Goal: Find specific page/section: Find specific page/section

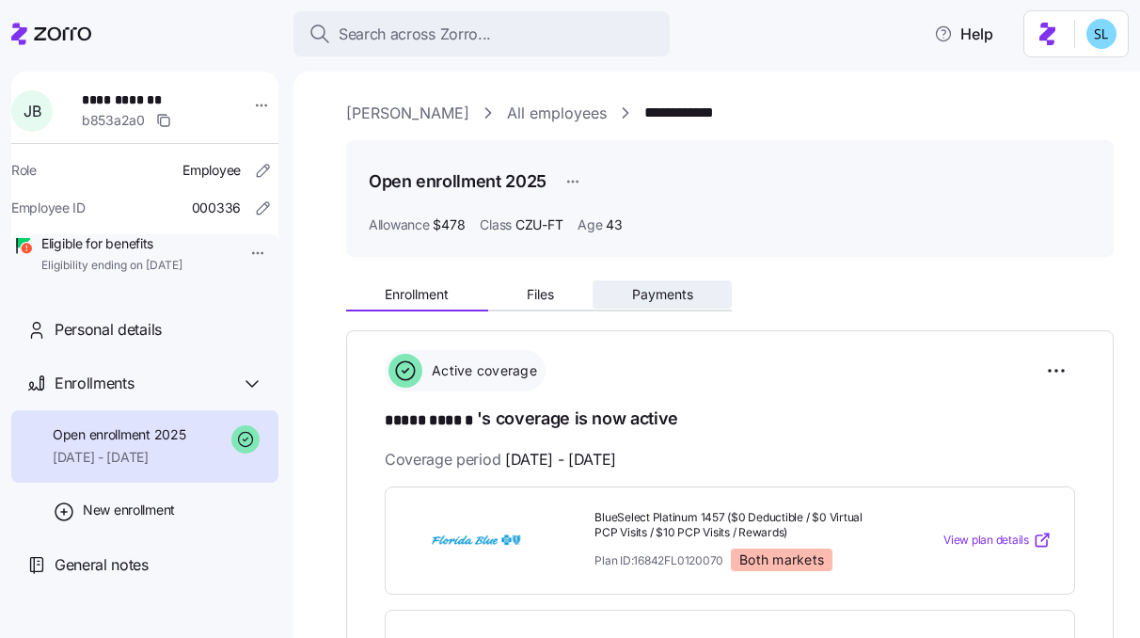
click at [664, 302] on button "Payments" at bounding box center [661, 294] width 139 height 28
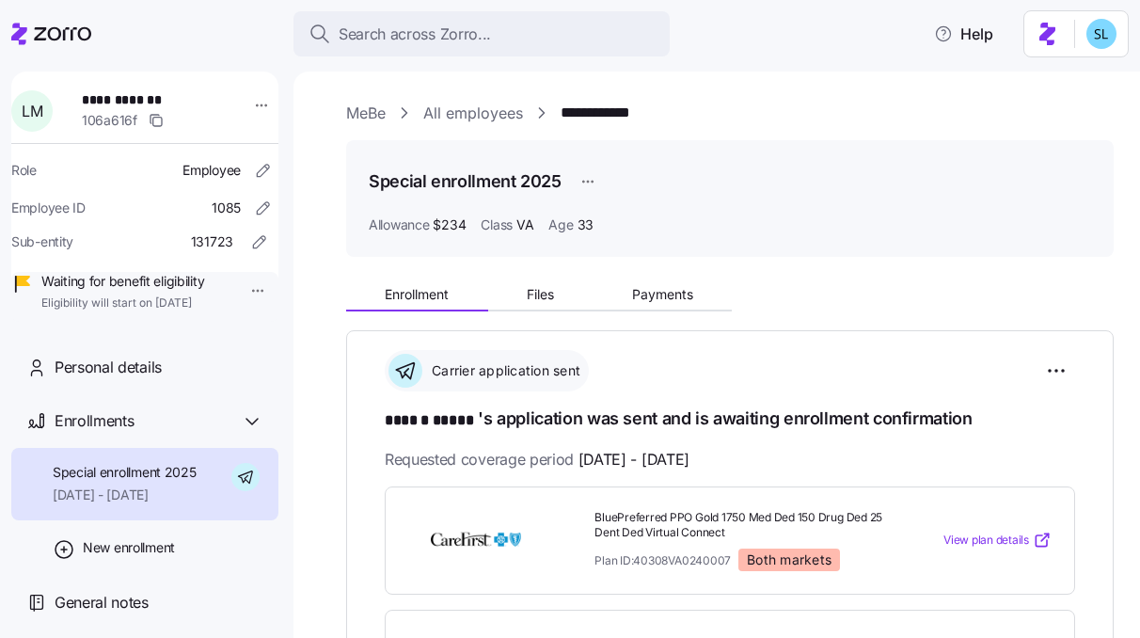
scroll to position [7, 0]
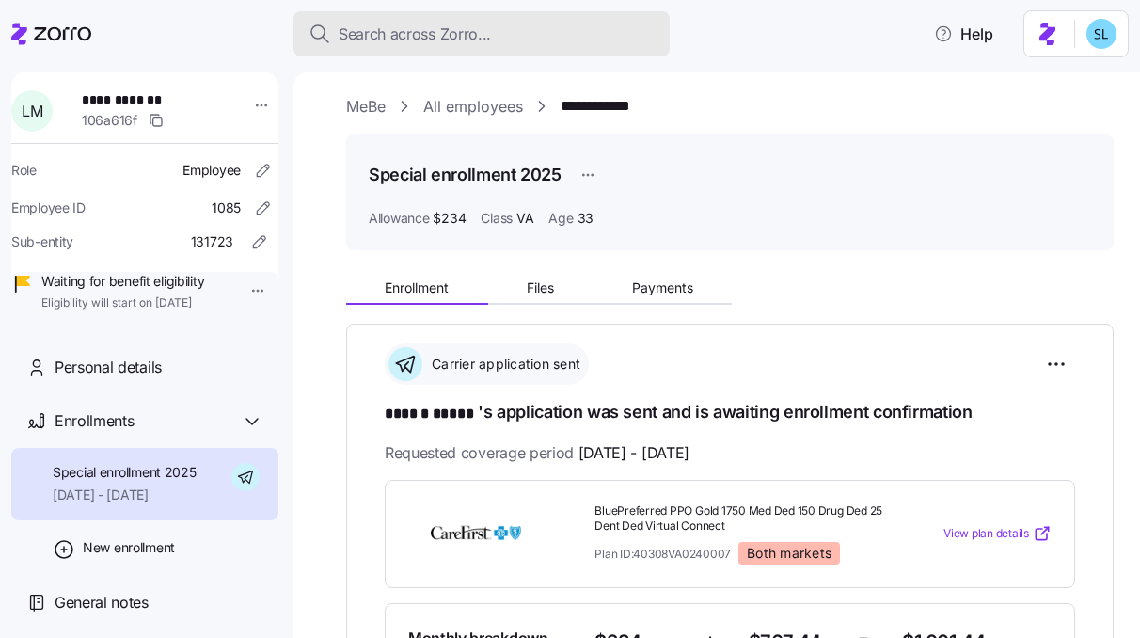
click at [453, 42] on span "Search across Zorro..." at bounding box center [415, 35] width 152 height 24
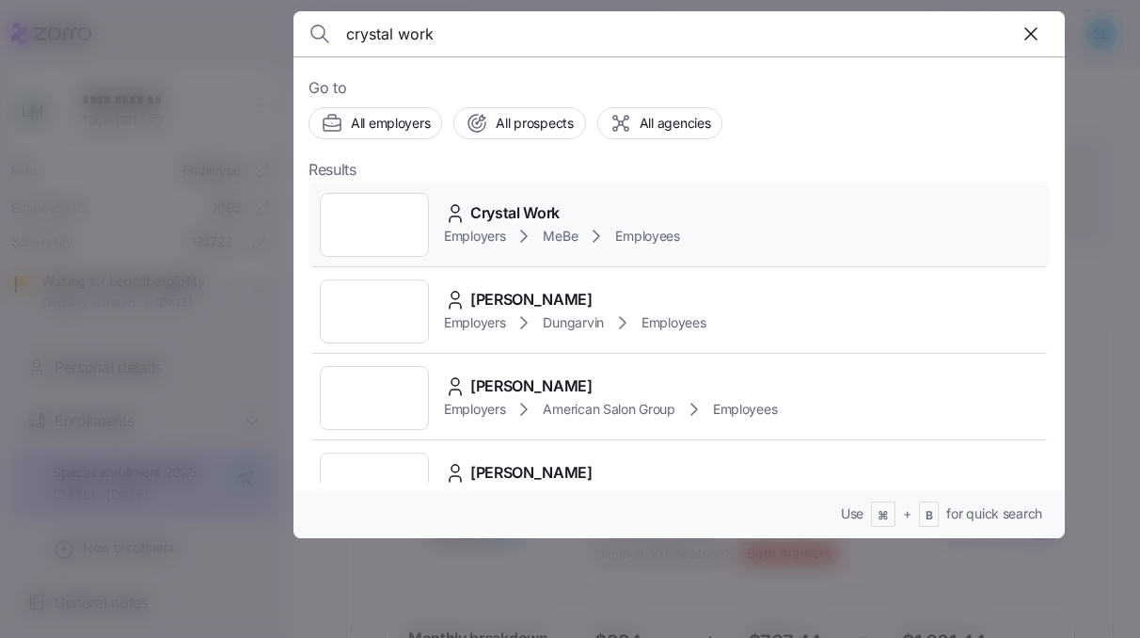
type input "crystal work"
click at [515, 201] on span "Crystal Work" at bounding box center [514, 213] width 89 height 24
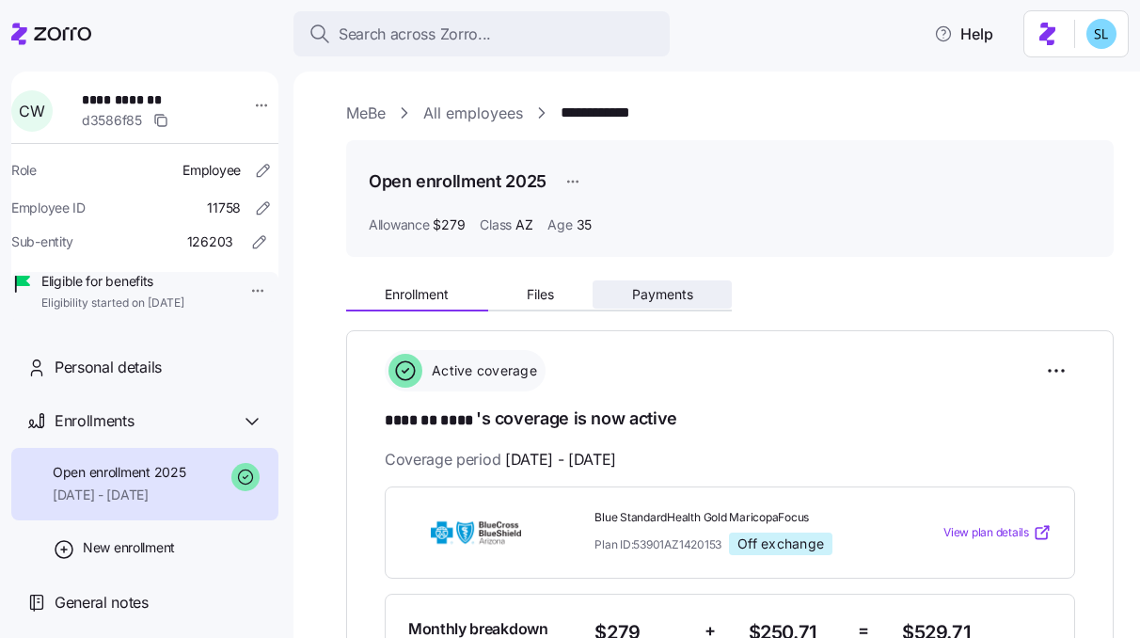
click at [686, 293] on span "Payments" at bounding box center [662, 294] width 61 height 13
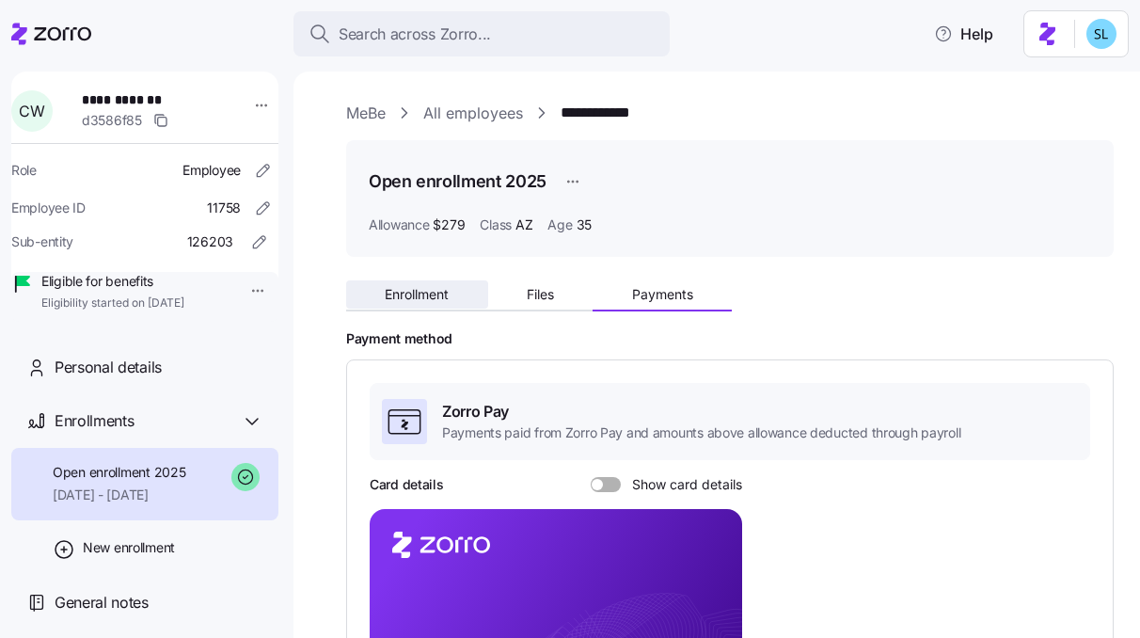
click at [436, 293] on span "Enrollment" at bounding box center [417, 294] width 64 height 13
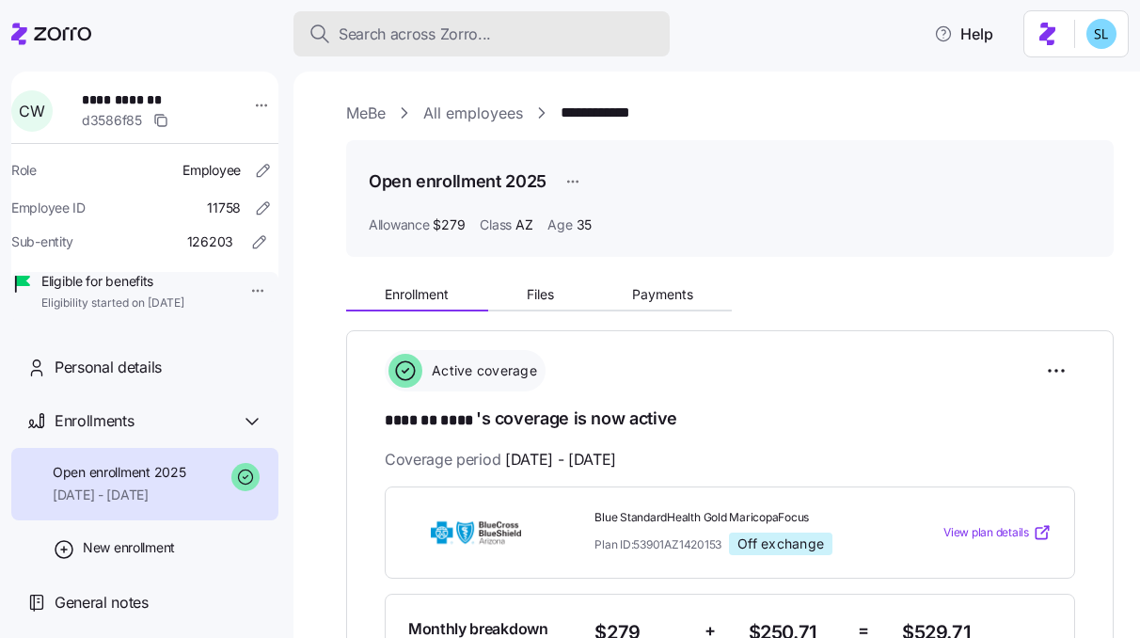
click at [418, 23] on span "Search across Zorro..." at bounding box center [415, 35] width 152 height 24
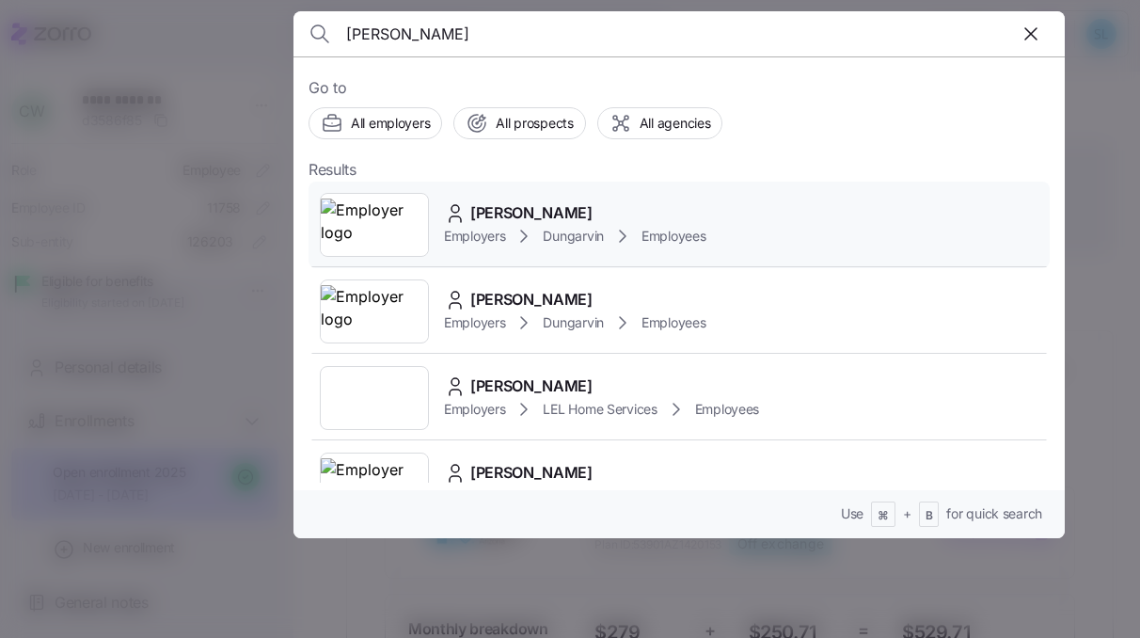
type input "[PERSON_NAME]"
click at [592, 196] on div "[PERSON_NAME] Employers Dungarvin Employees" at bounding box center [678, 224] width 741 height 87
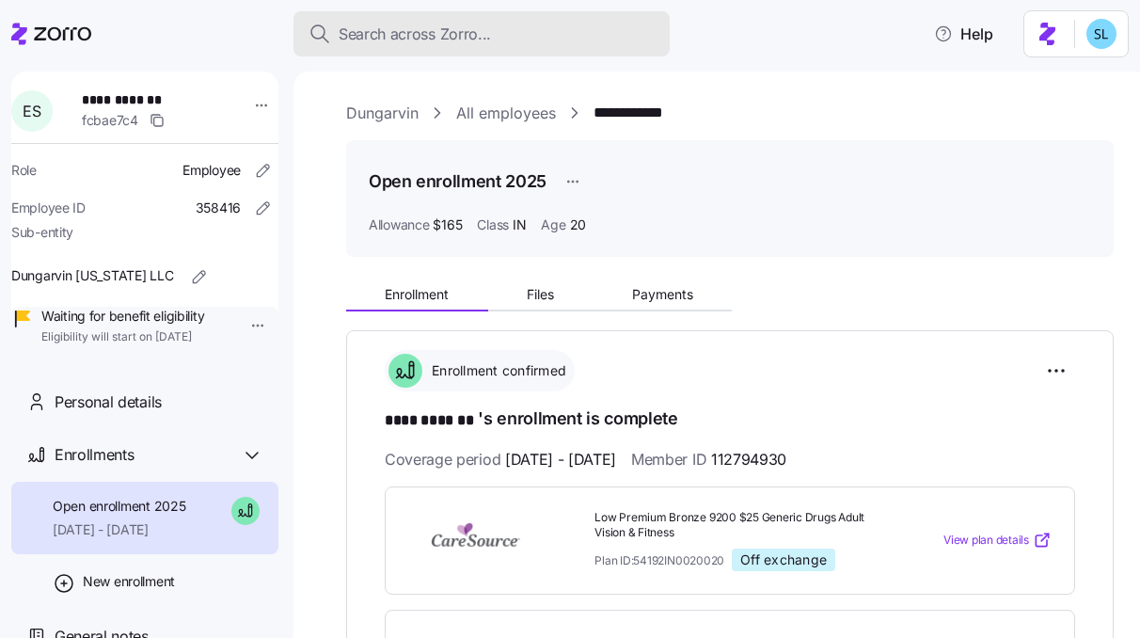
click at [362, 48] on button "Search across Zorro..." at bounding box center [481, 33] width 376 height 45
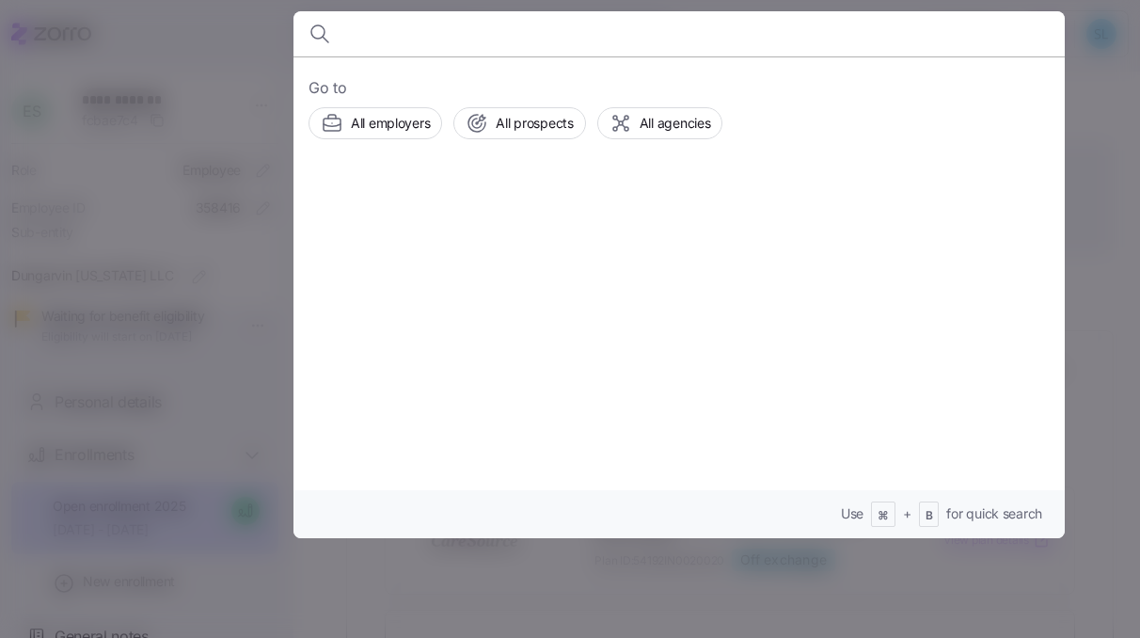
paste input "[PERSON_NAME]"
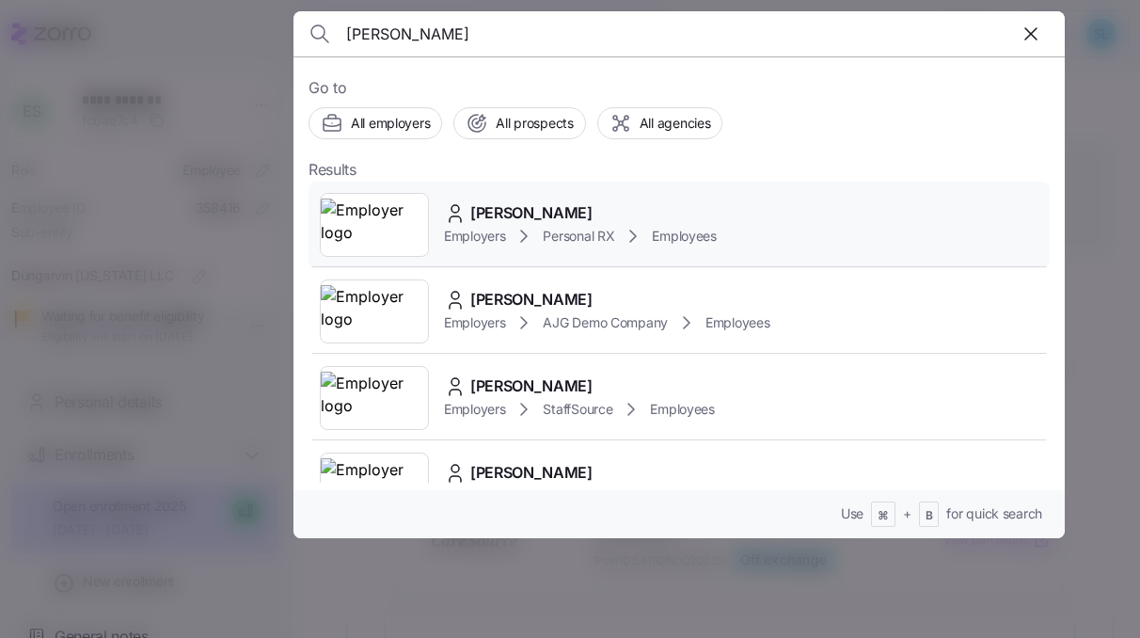
type input "[PERSON_NAME]"
click at [614, 220] on div "[PERSON_NAME]" at bounding box center [580, 213] width 273 height 24
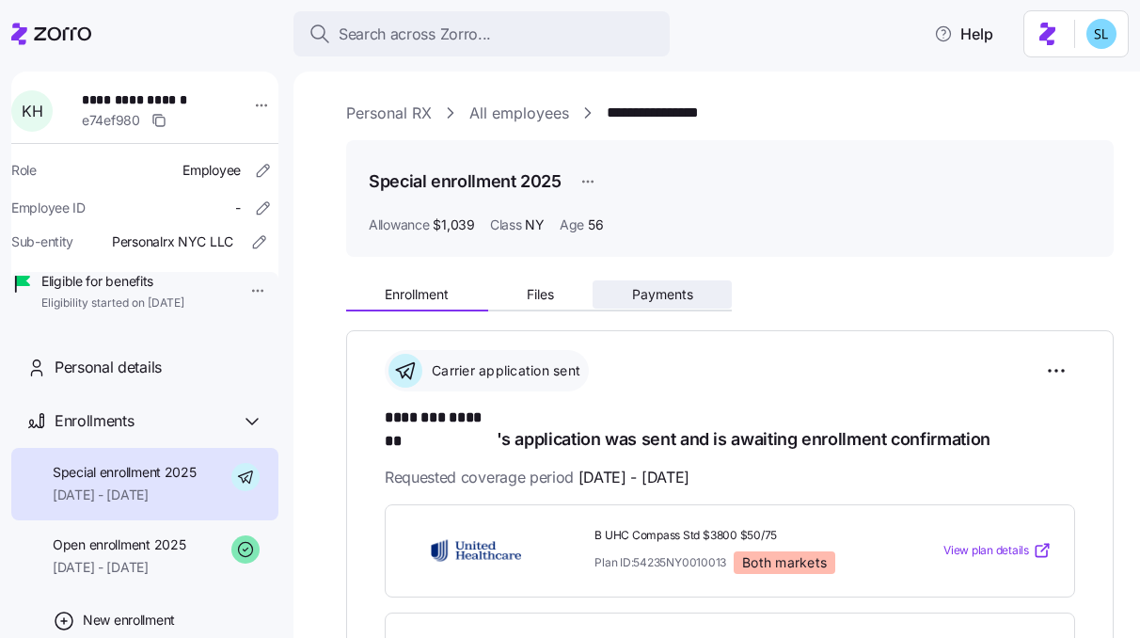
click at [664, 288] on span "Payments" at bounding box center [662, 294] width 61 height 13
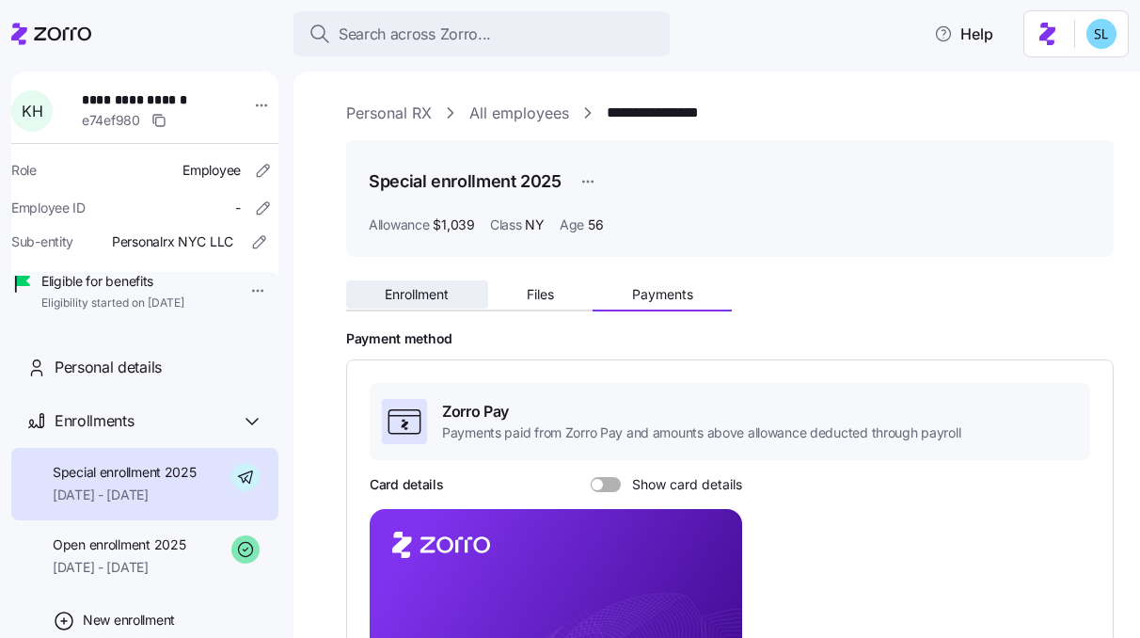
click at [450, 301] on button "Enrollment" at bounding box center [417, 294] width 142 height 28
